Goal: Information Seeking & Learning: Understand process/instructions

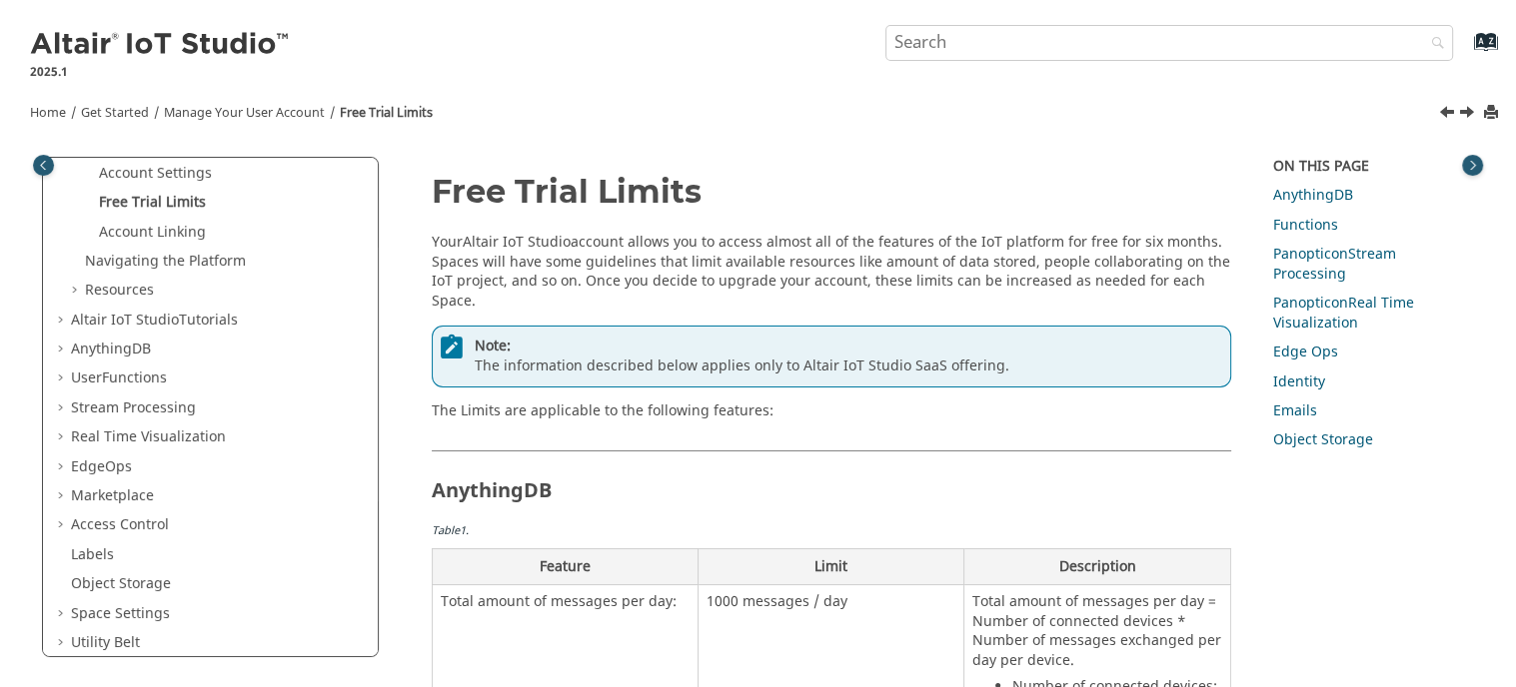
scroll to position [200, 0]
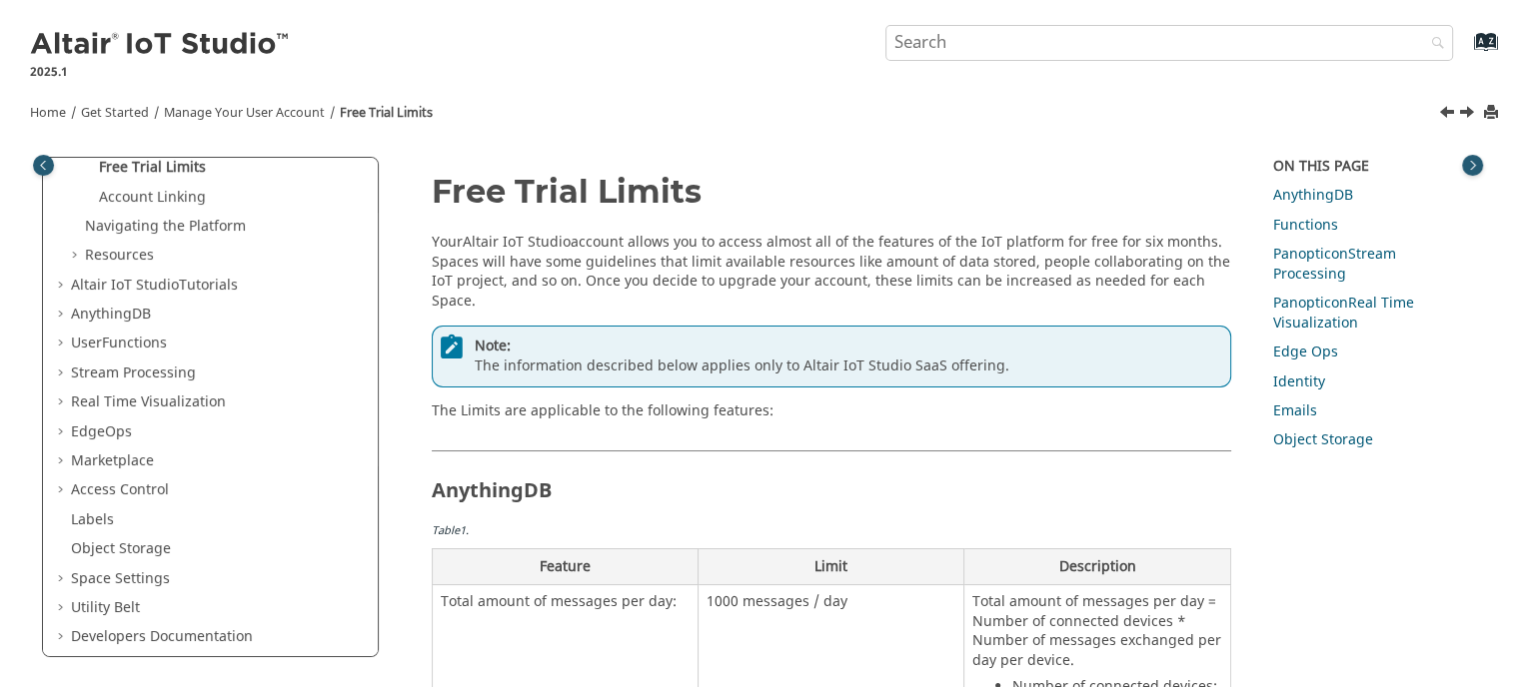
click at [60, 408] on span "Table of Contents" at bounding box center [63, 403] width 16 height 20
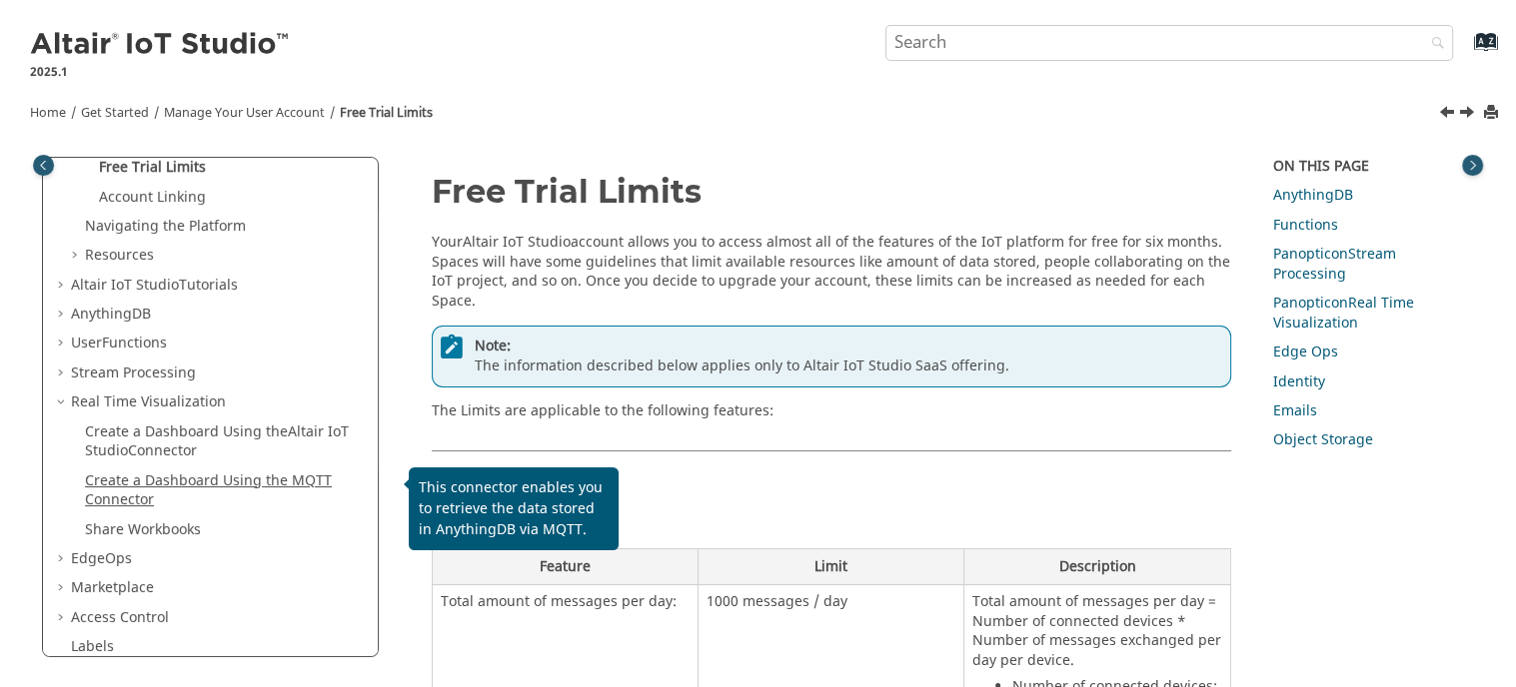
click at [162, 483] on link "Create a Dashboard Using the MQTT Connector" at bounding box center [208, 491] width 247 height 41
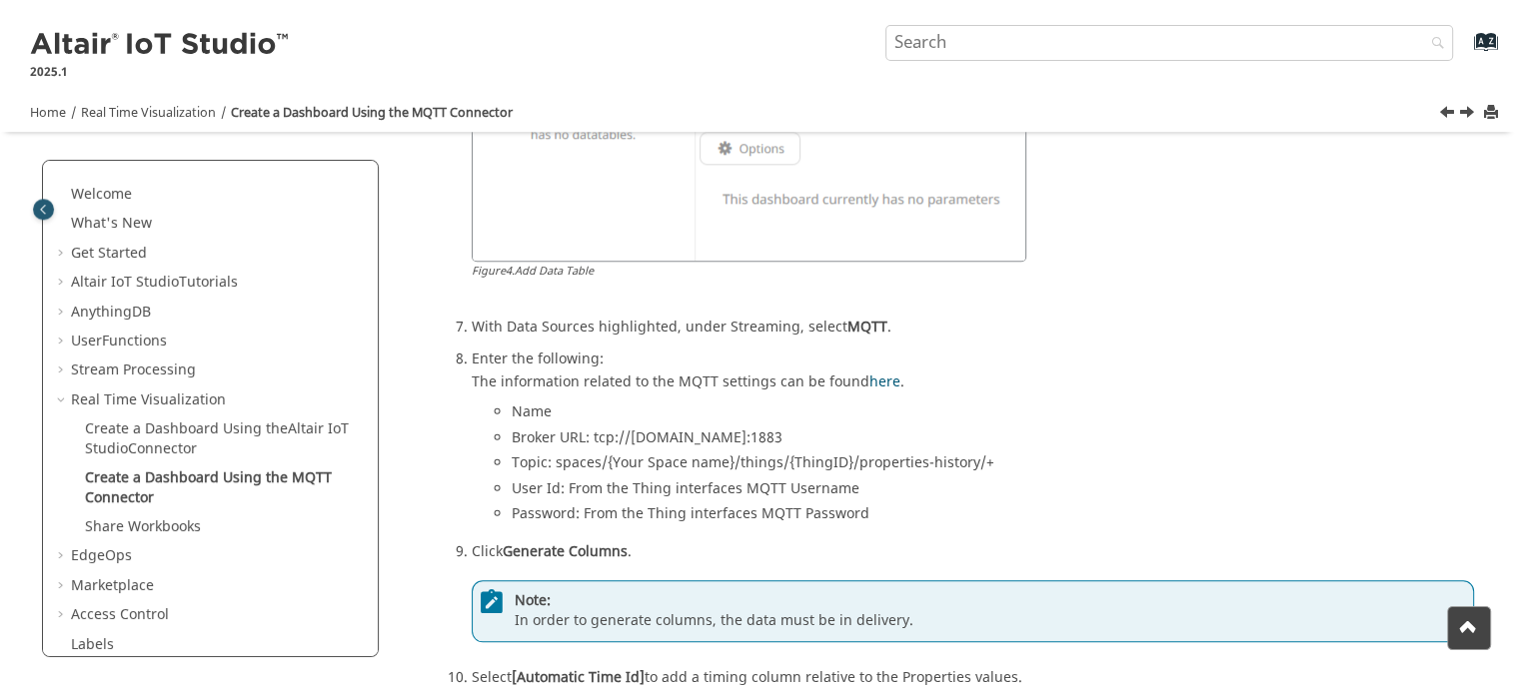
scroll to position [1799, 0]
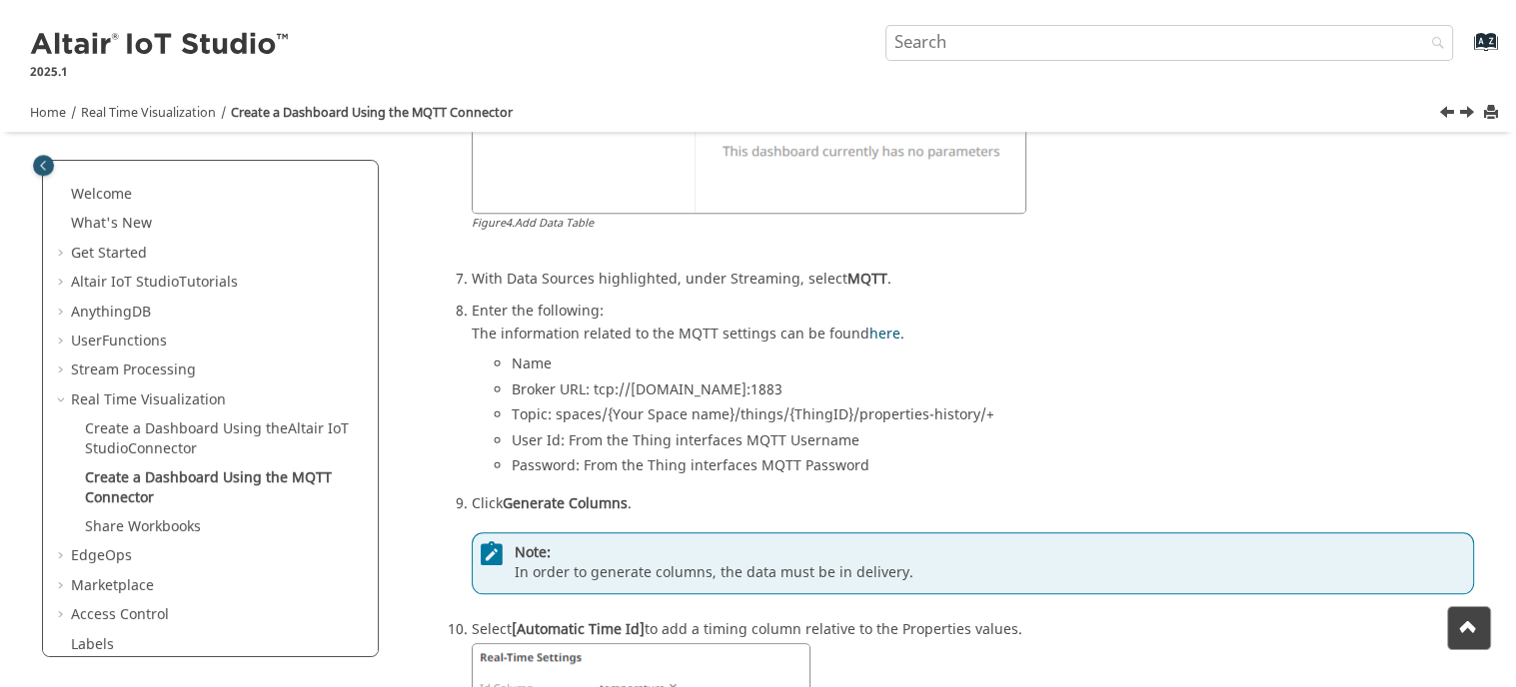
drag, startPoint x: 628, startPoint y: 389, endPoint x: 788, endPoint y: 396, distance: 161.0
click at [788, 396] on li "Broker URL: tcp://[DOMAIN_NAME]:1883" at bounding box center [993, 394] width 962 height 26
click at [824, 386] on li "Broker URL: tcp://[DOMAIN_NAME]:1883" at bounding box center [993, 394] width 962 height 26
drag, startPoint x: 850, startPoint y: 384, endPoint x: 488, endPoint y: 399, distance: 363.0
click at [489, 399] on ul "Name Broker URL: tcp://[DOMAIN_NAME]:1883 Topic: spaces/{Your Space name}/thing…" at bounding box center [973, 419] width 1002 height 128
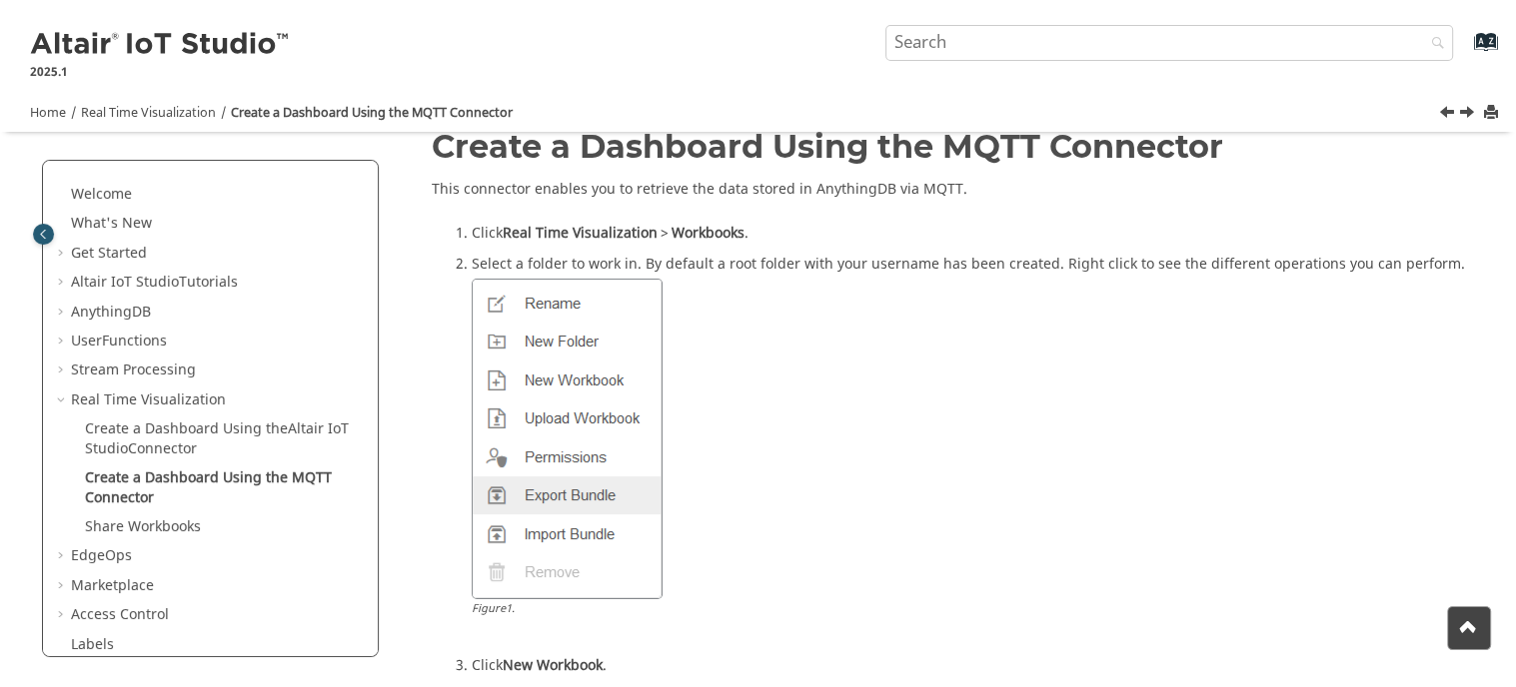
scroll to position [0, 0]
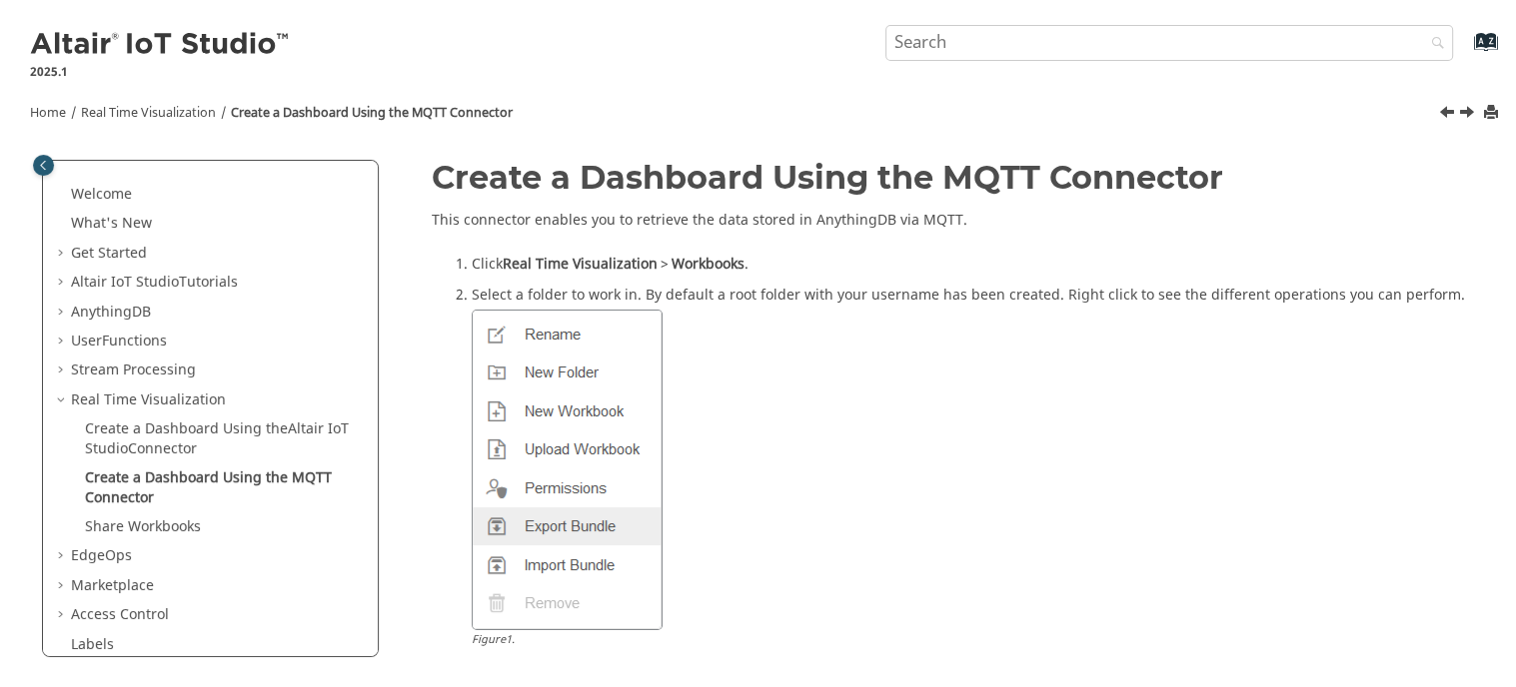
click at [63, 396] on span "Table of Contents" at bounding box center [63, 401] width 16 height 20
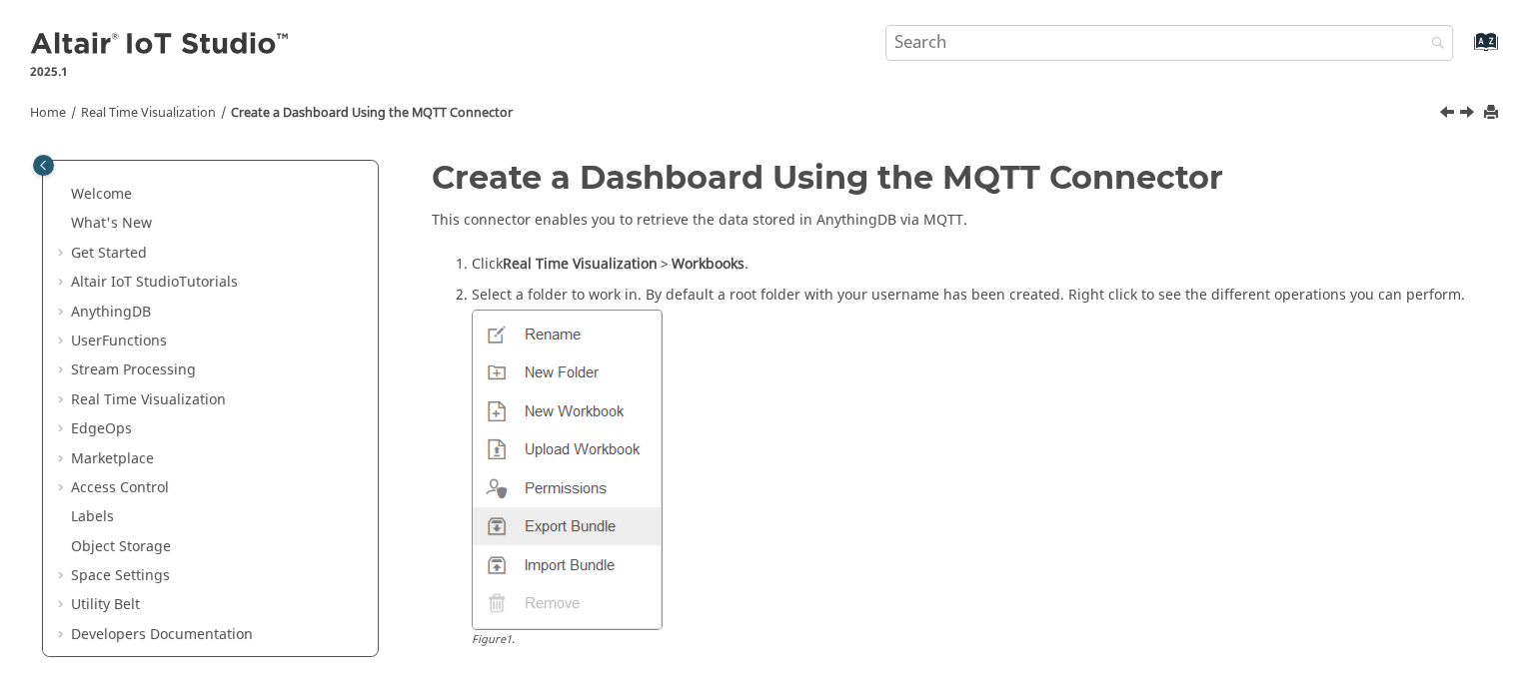
click at [1452, 444] on div at bounding box center [973, 470] width 1002 height 321
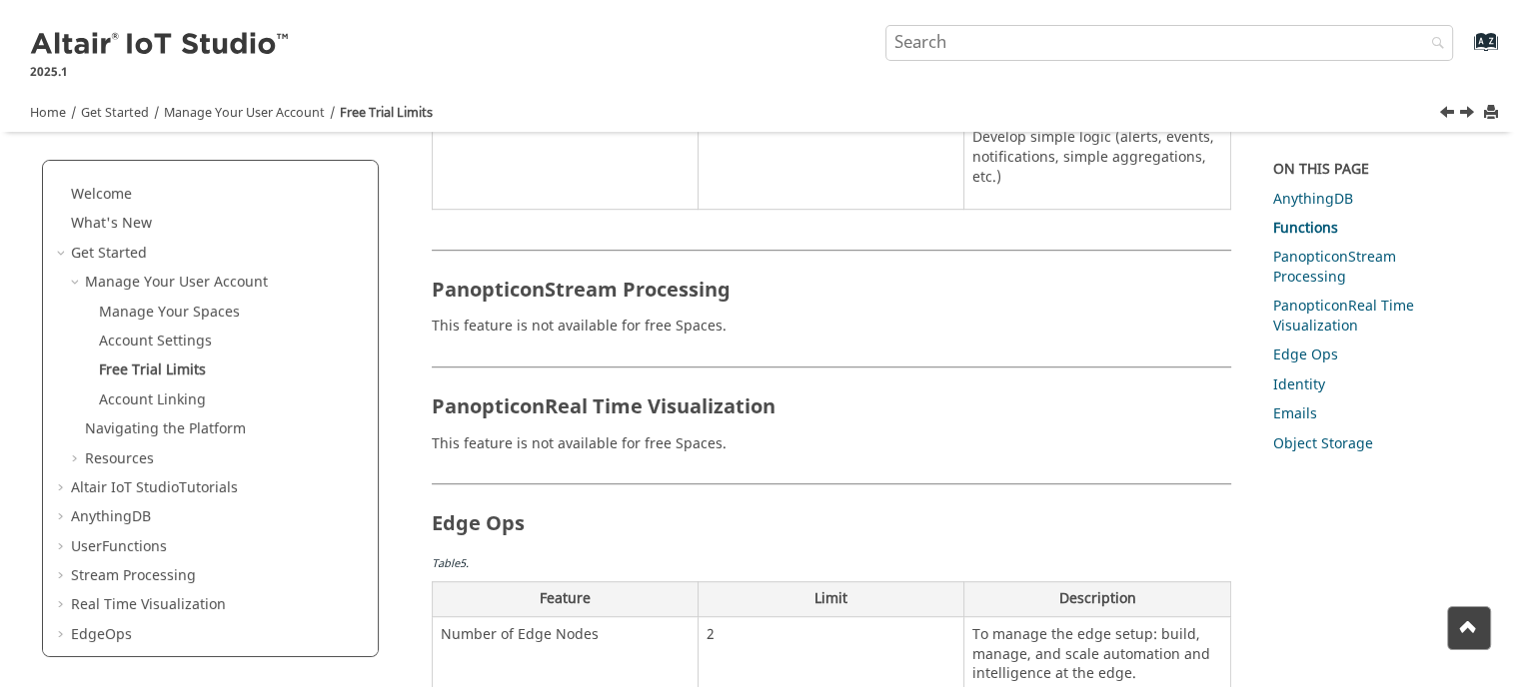
scroll to position [1199, 0]
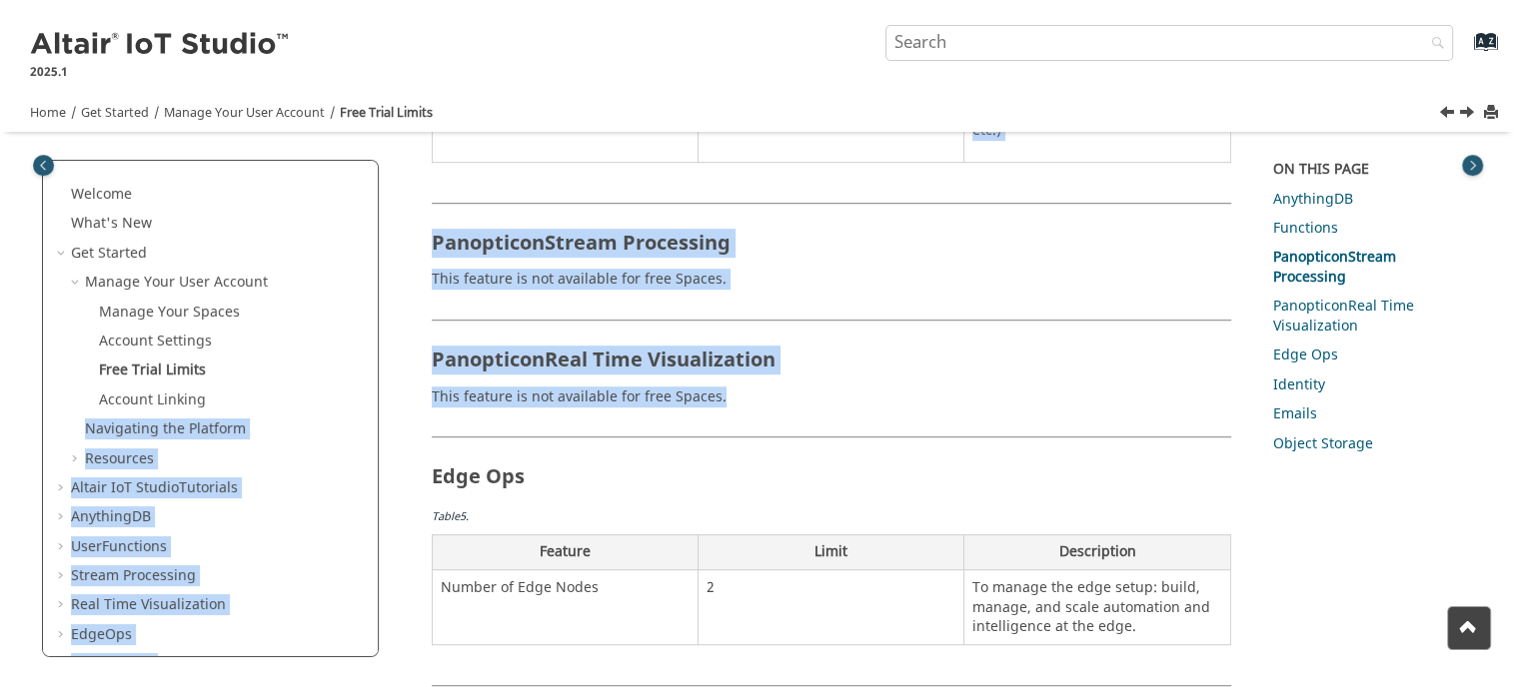
drag, startPoint x: 728, startPoint y: 384, endPoint x: 475, endPoint y: 398, distance: 254.2
click at [336, 383] on div "Welcome What's New View new features for Altair IoT Studio 's latest release. G…" at bounding box center [758, 153] width 1460 height 2384
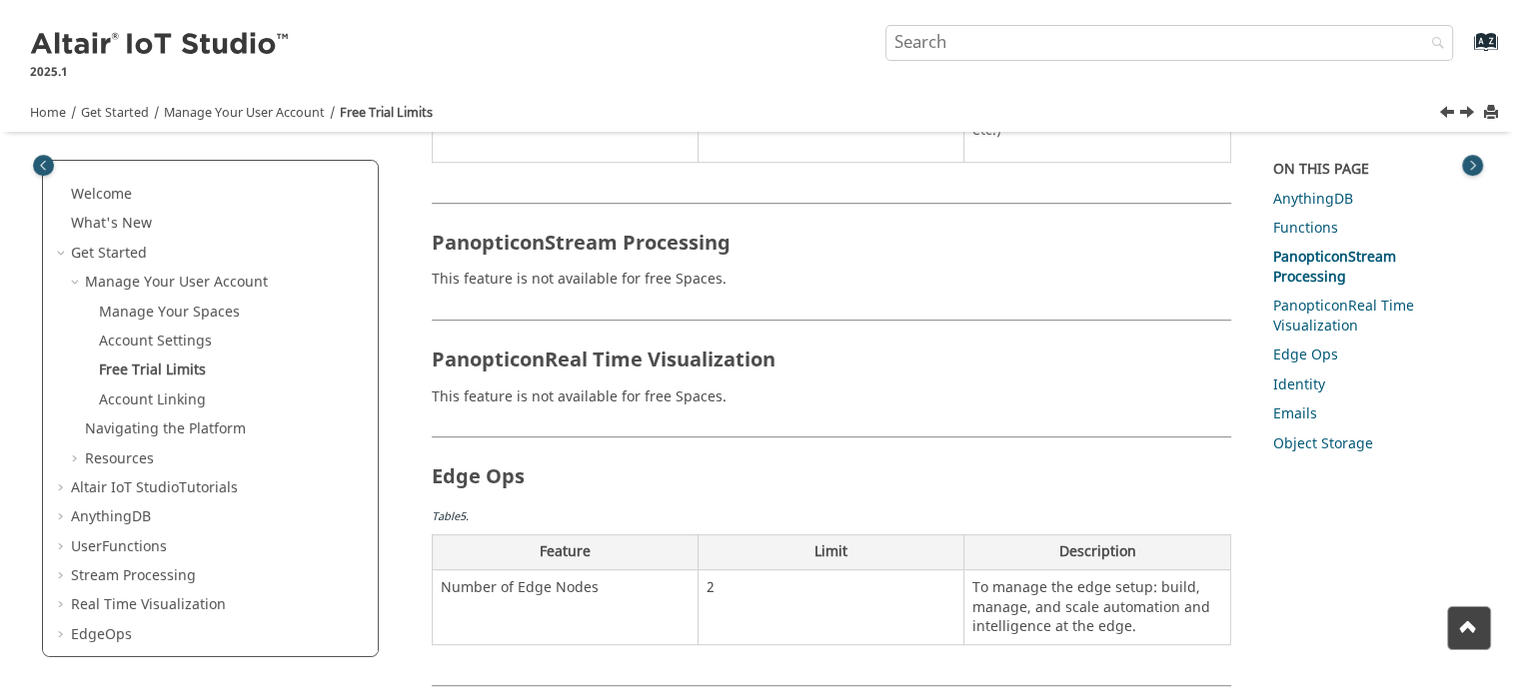
click at [540, 386] on div "Your Altair IoT Studio account allows you to access almost all of the features …" at bounding box center [831, 182] width 798 height 2297
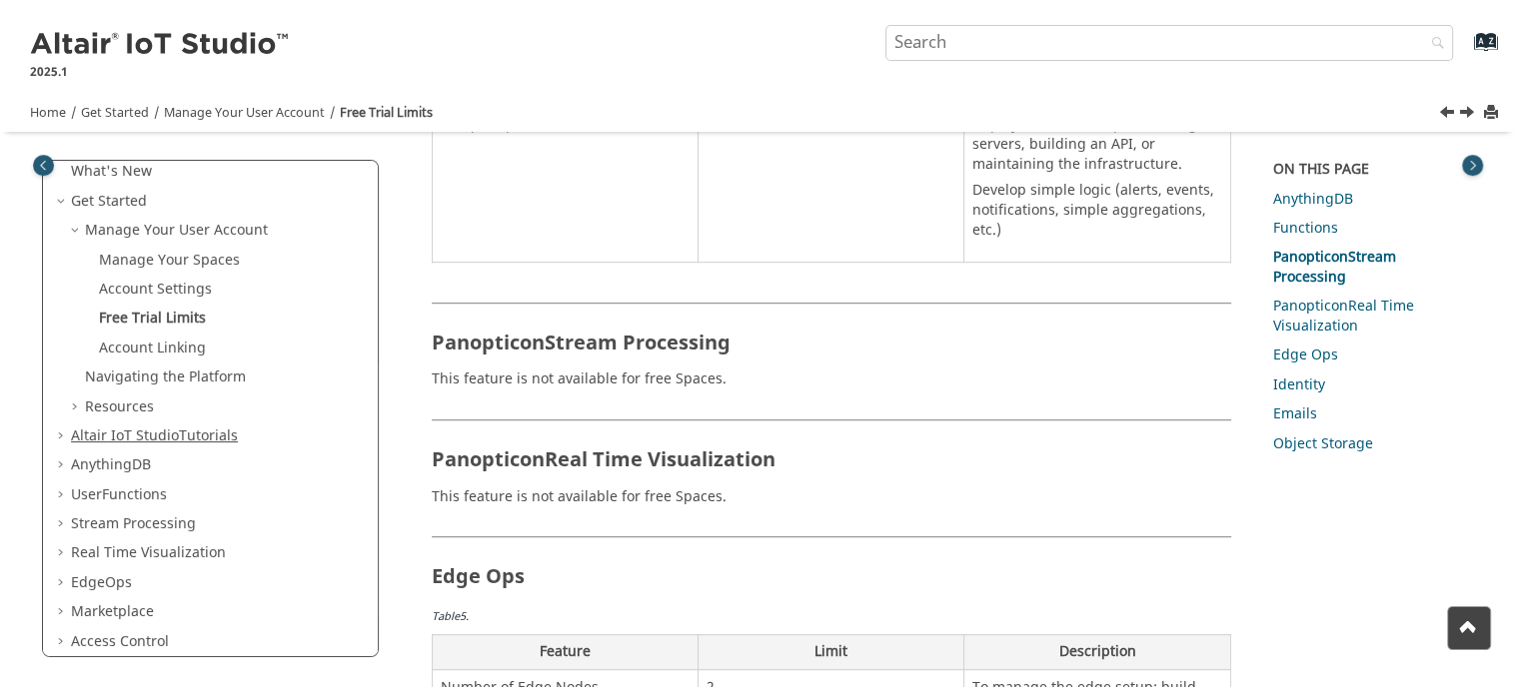
scroll to position [100, 0]
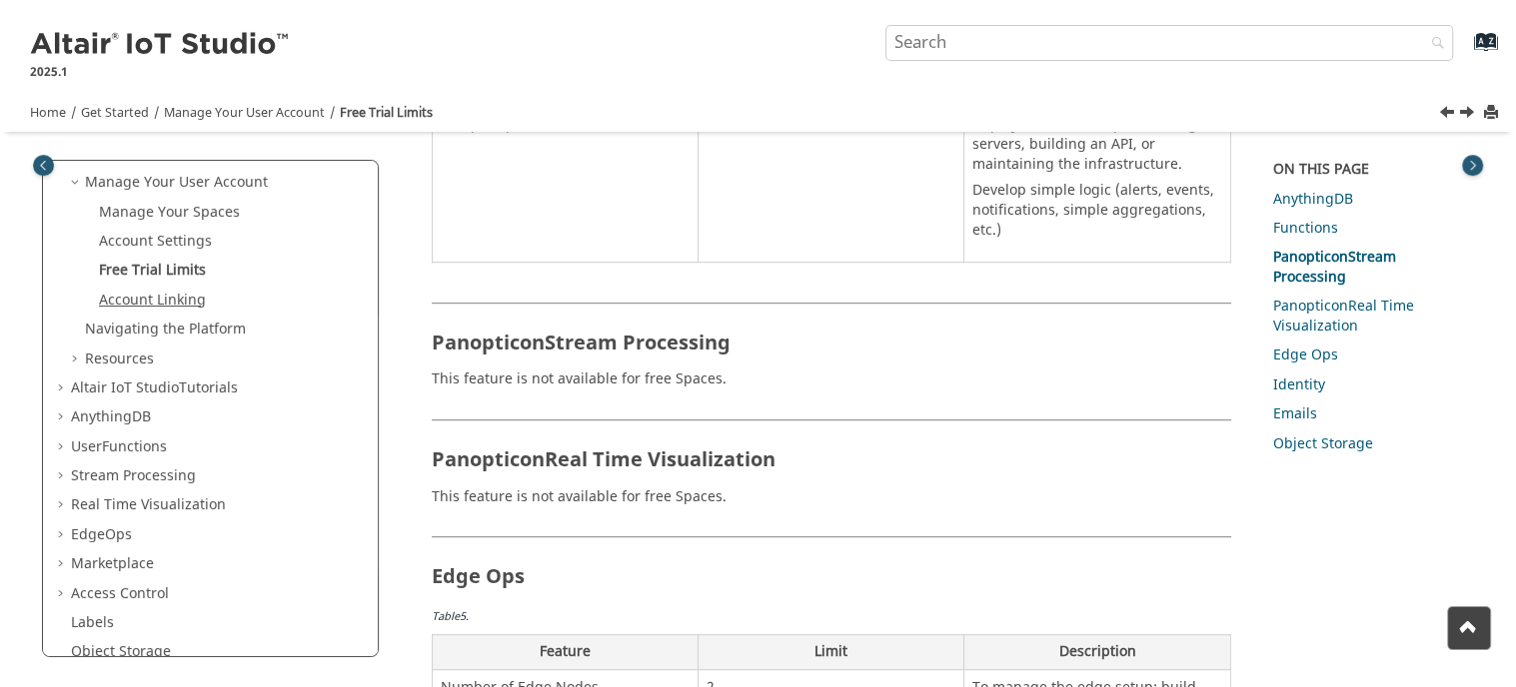
click at [156, 296] on link "Account Linking" at bounding box center [152, 300] width 107 height 21
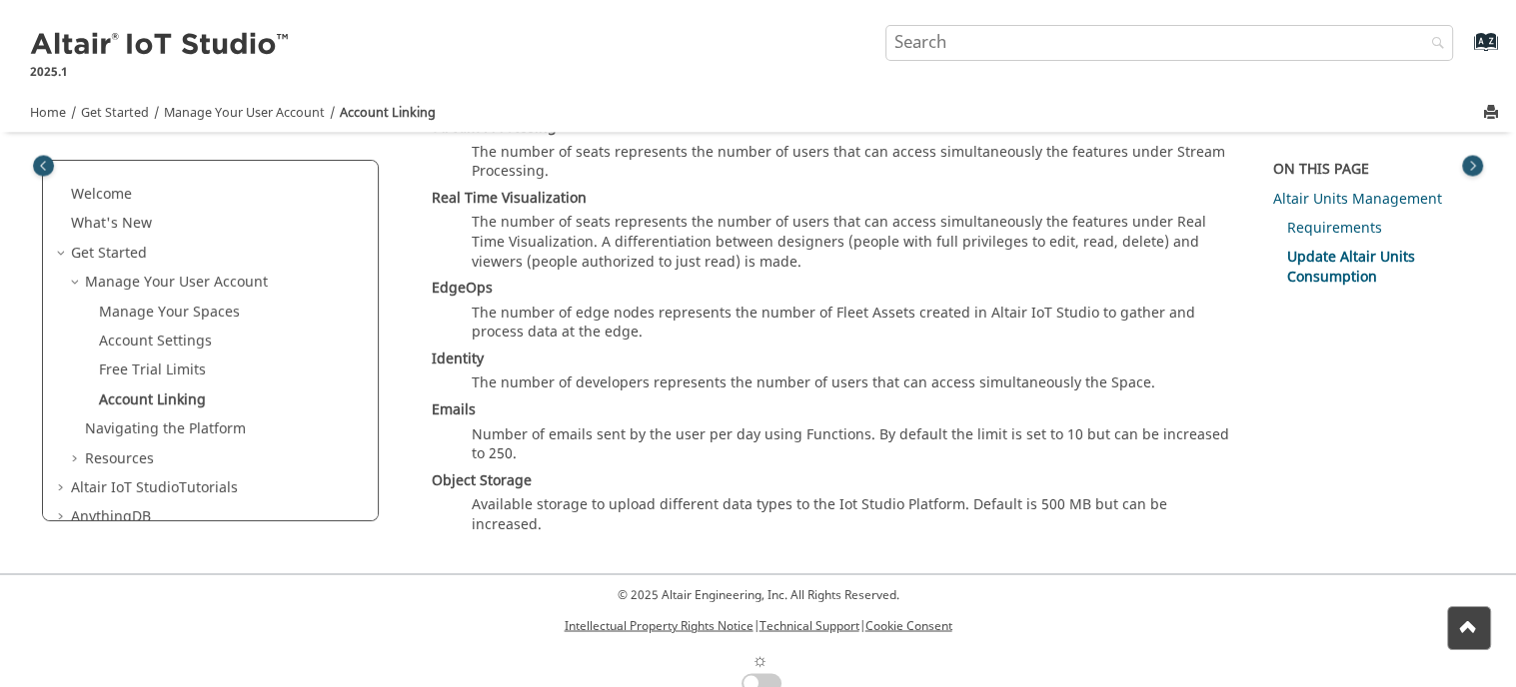
scroll to position [100, 0]
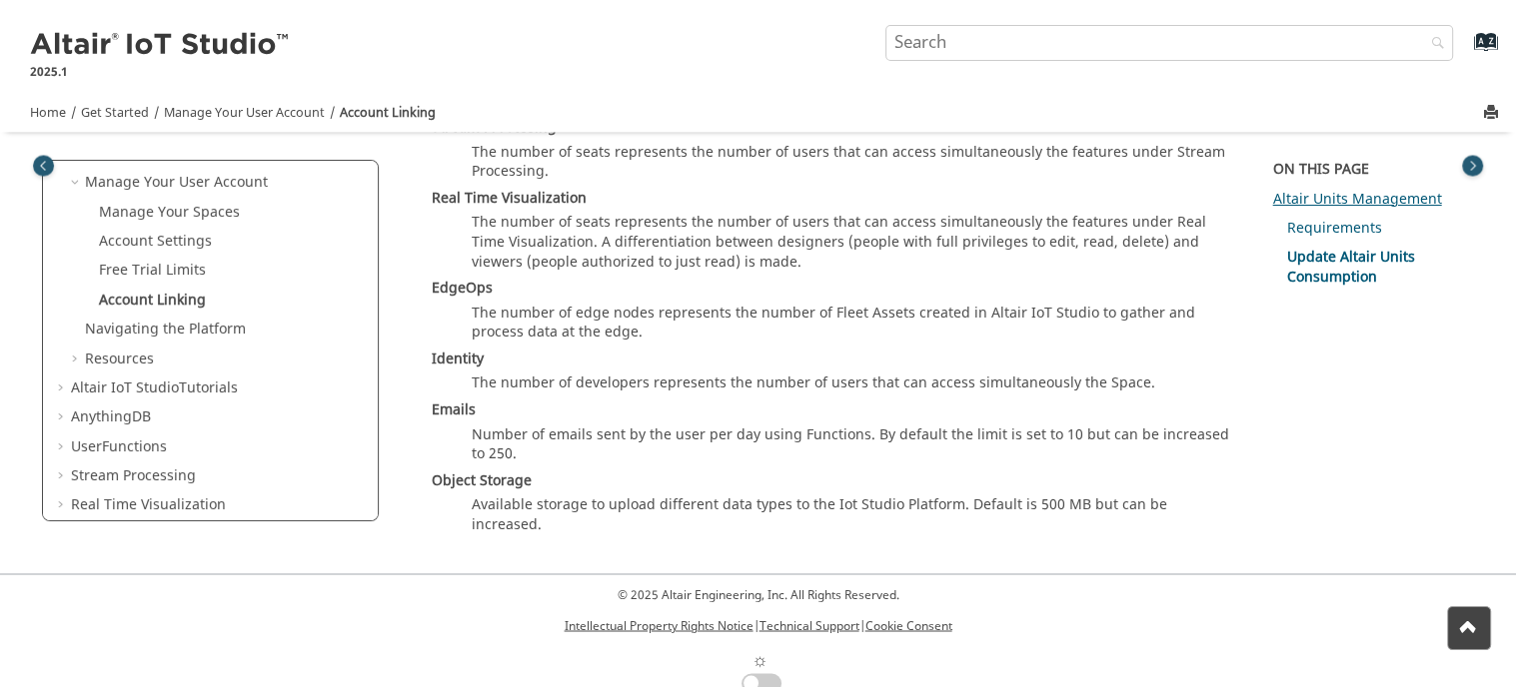
click at [1335, 200] on link "Altair Units Management" at bounding box center [1357, 199] width 169 height 21
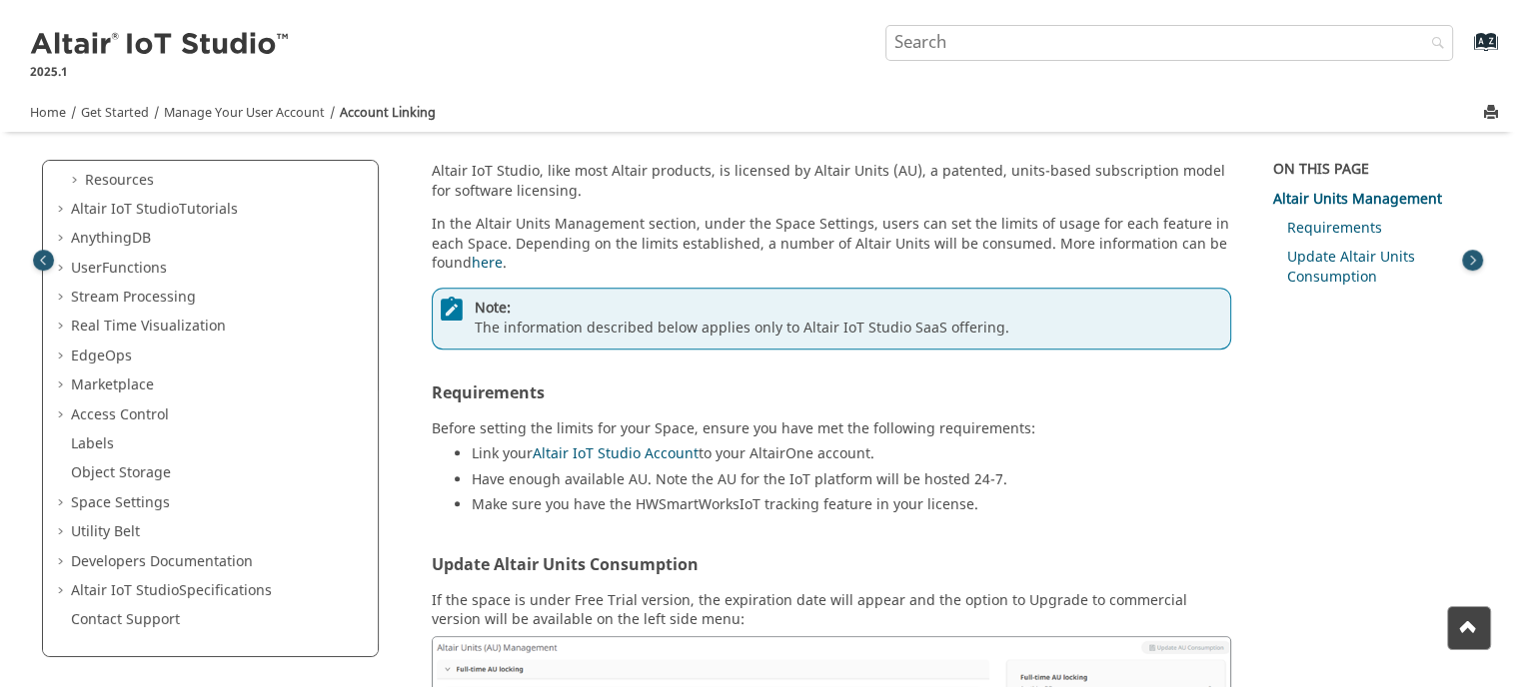
scroll to position [1074, 0]
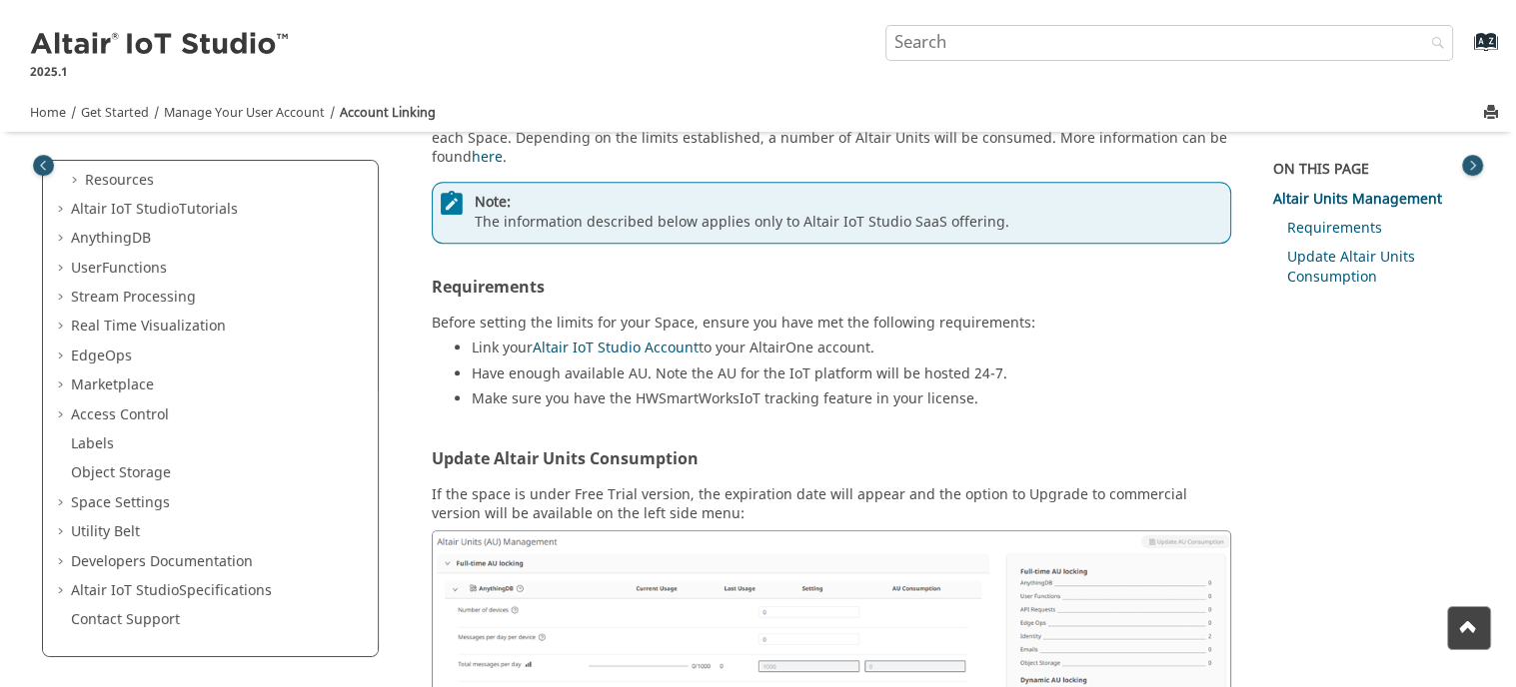
click at [62, 333] on span "Table of Contents" at bounding box center [63, 327] width 16 height 20
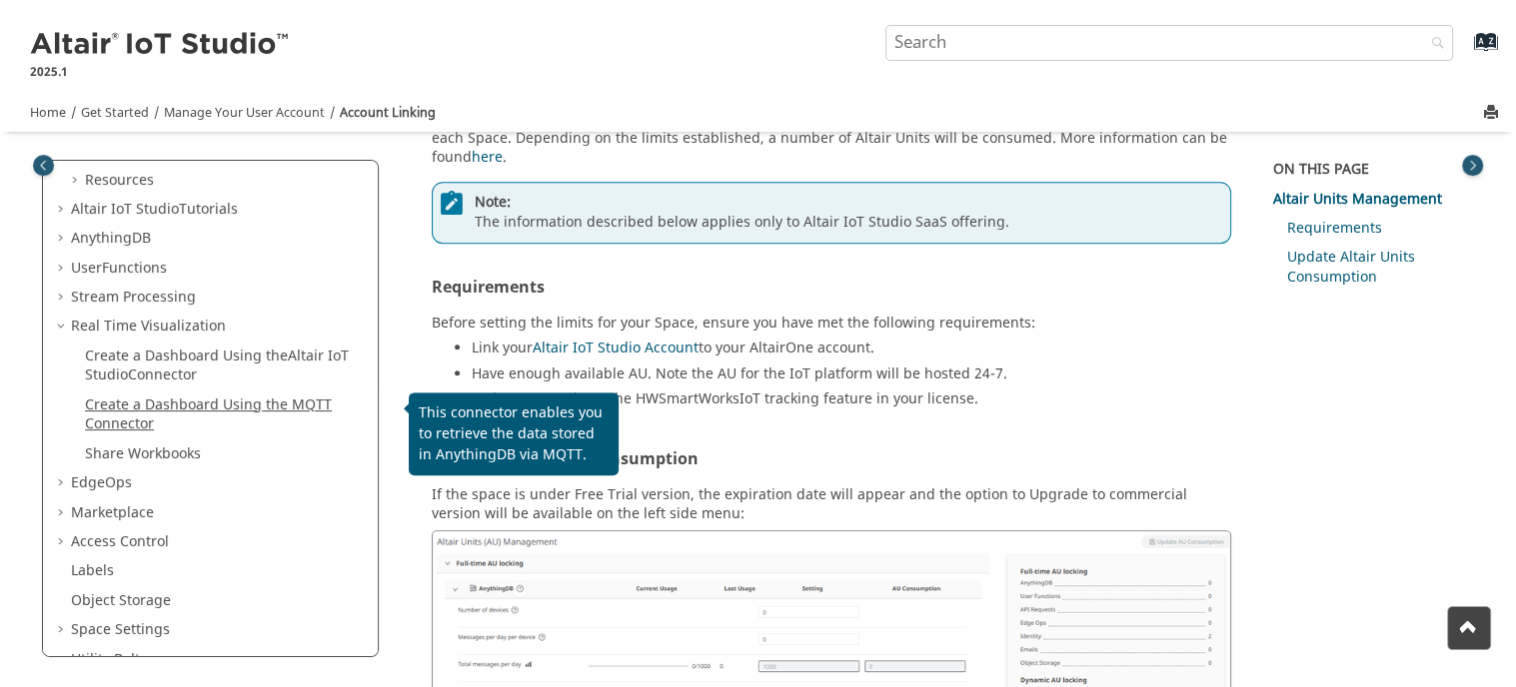
click at [160, 411] on link "Create a Dashboard Using the MQTT Connector" at bounding box center [208, 415] width 247 height 41
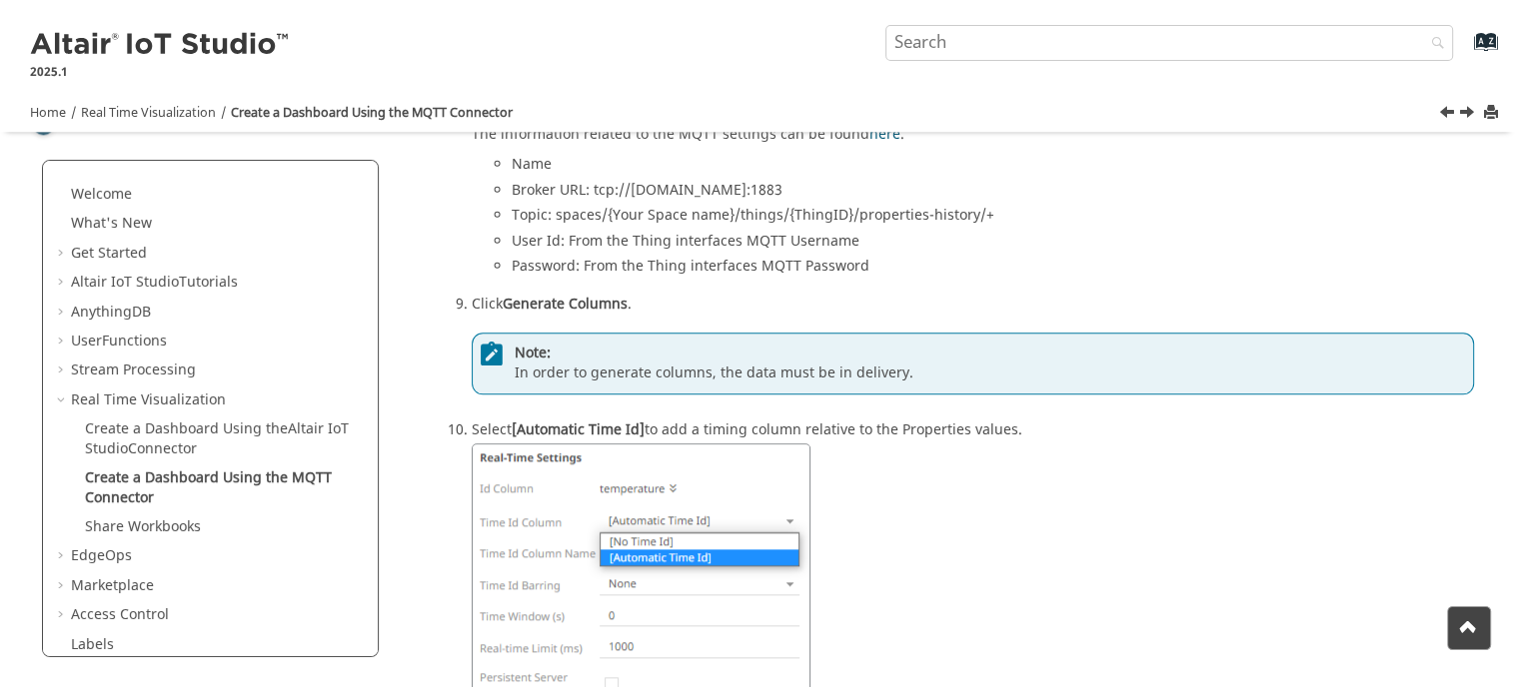
scroll to position [1899, 0]
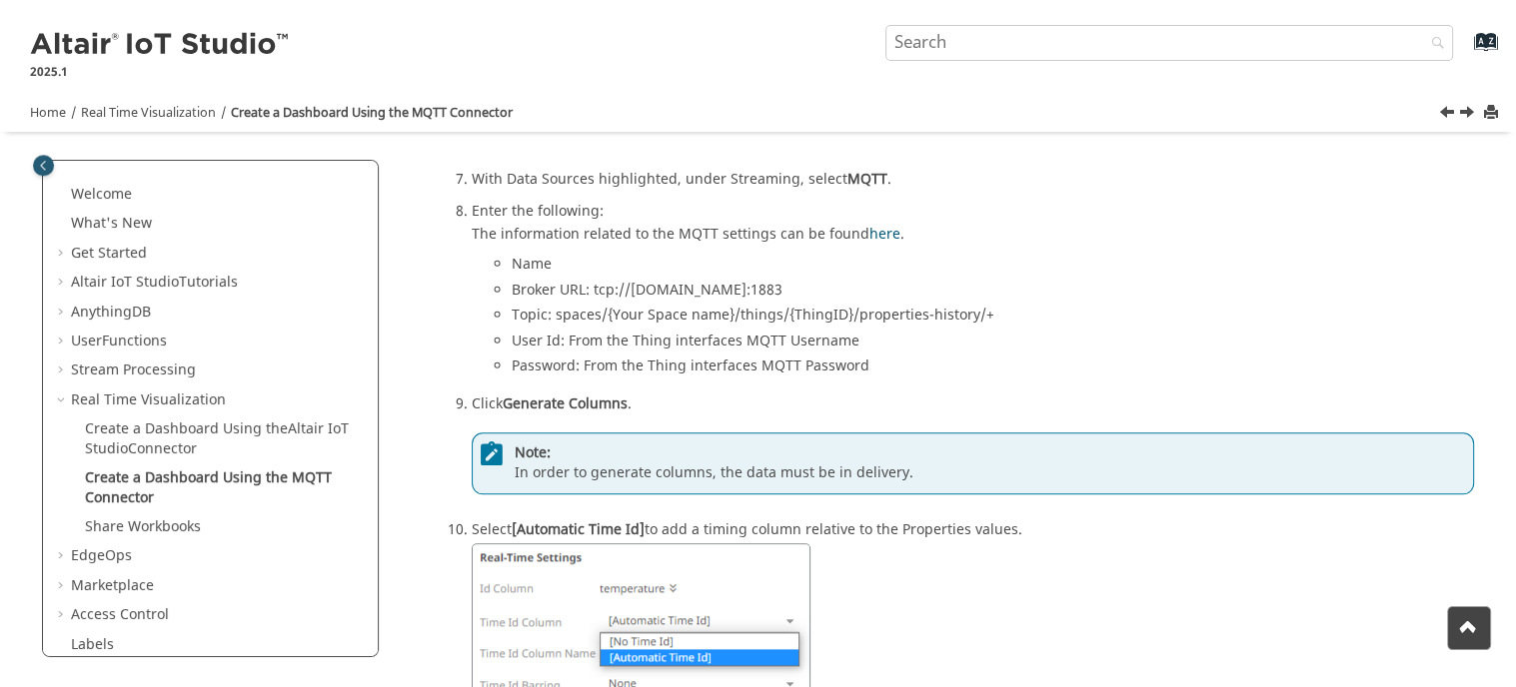
drag, startPoint x: 514, startPoint y: 286, endPoint x: 835, endPoint y: 277, distance: 321.9
click at [835, 277] on ul "Name Broker URL: tcp://[DOMAIN_NAME]:1883 Topic: spaces/{Your Space name}/thing…" at bounding box center [973, 319] width 1002 height 128
click at [832, 281] on li "Broker URL: tcp://[DOMAIN_NAME]:1883" at bounding box center [993, 294] width 962 height 26
drag, startPoint x: 809, startPoint y: 283, endPoint x: 532, endPoint y: 287, distance: 277.8
click at [513, 289] on li "Broker URL: tcp://[DOMAIN_NAME]:1883" at bounding box center [993, 294] width 962 height 26
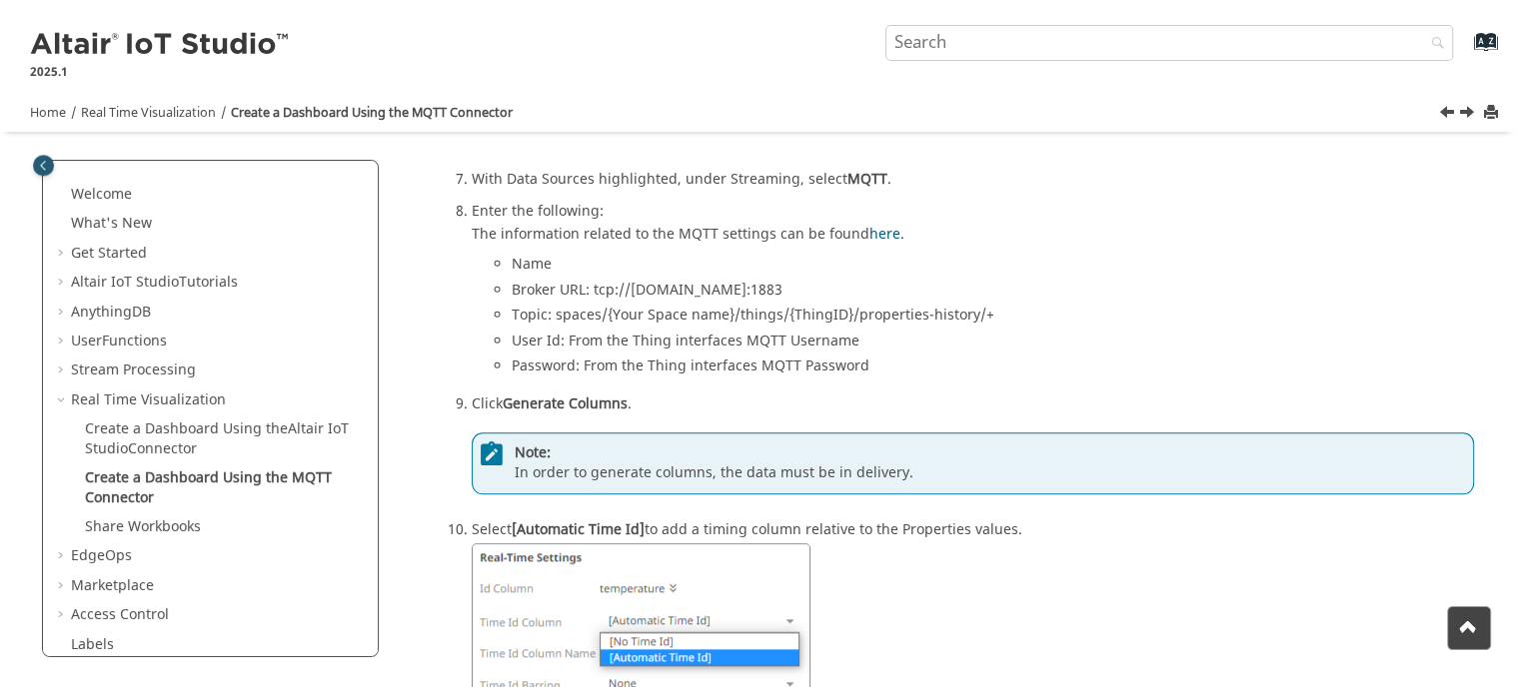
copy li "Broker URL: tcp://[DOMAIN_NAME]:1883"
